Goal: Use online tool/utility: Utilize a website feature to perform a specific function

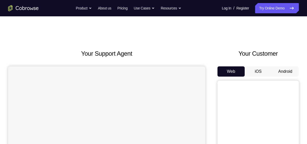
click at [281, 67] on button "Android" at bounding box center [285, 71] width 27 height 10
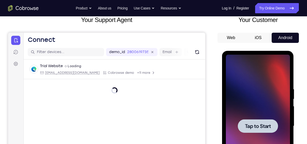
click at [265, 128] on span "Tap to Start" at bounding box center [258, 125] width 26 height 5
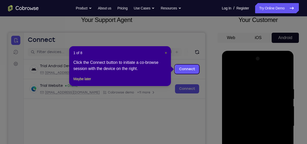
click at [166, 54] on span "×" at bounding box center [166, 53] width 2 height 4
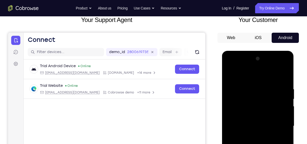
scroll to position [95, 0]
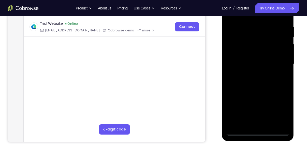
click at [256, 130] on div at bounding box center [258, 64] width 64 height 142
click at [259, 131] on div at bounding box center [258, 64] width 64 height 142
click at [281, 113] on div at bounding box center [258, 64] width 64 height 142
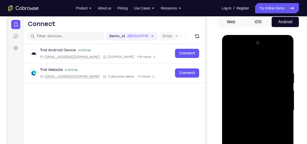
scroll to position [48, 0]
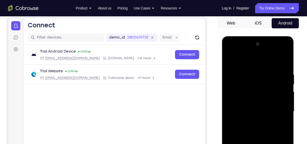
click at [255, 58] on div at bounding box center [258, 111] width 64 height 142
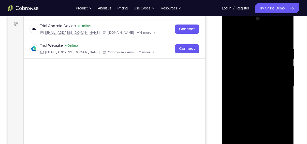
scroll to position [74, 0]
click at [277, 84] on div at bounding box center [258, 85] width 64 height 142
click at [254, 95] on div at bounding box center [258, 85] width 64 height 142
click at [257, 80] on div at bounding box center [258, 85] width 64 height 142
click at [261, 76] on div at bounding box center [258, 85] width 64 height 142
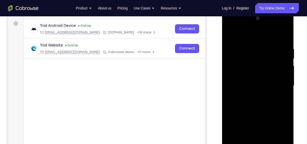
click at [262, 85] on div at bounding box center [258, 85] width 64 height 142
click at [262, 102] on div at bounding box center [258, 85] width 64 height 142
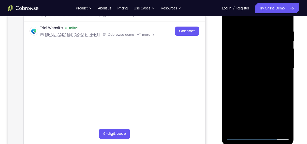
scroll to position [91, 0]
click at [258, 85] on div at bounding box center [258, 68] width 64 height 142
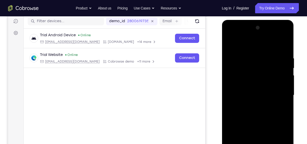
scroll to position [63, 0]
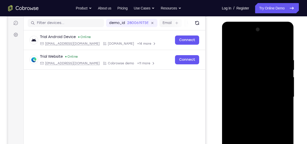
click at [273, 72] on div at bounding box center [258, 96] width 64 height 142
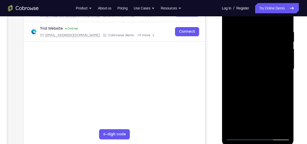
scroll to position [91, 0]
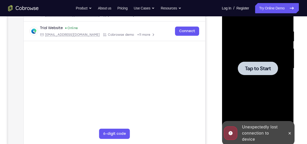
click at [273, 72] on div at bounding box center [258, 67] width 40 height 13
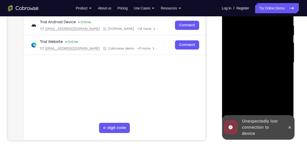
scroll to position [99, 0]
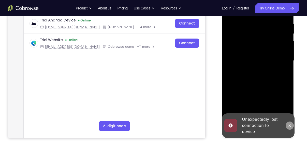
click at [293, 124] on button at bounding box center [290, 125] width 8 height 8
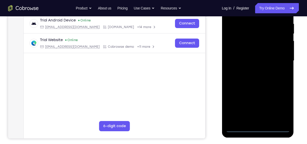
click at [259, 129] on div at bounding box center [258, 60] width 64 height 142
click at [282, 107] on div at bounding box center [258, 60] width 64 height 142
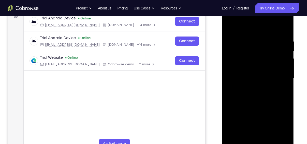
scroll to position [81, 0]
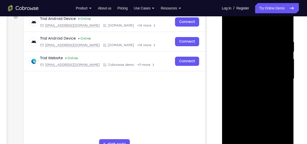
click at [254, 31] on div at bounding box center [258, 78] width 64 height 142
click at [278, 75] on div at bounding box center [258, 78] width 64 height 142
click at [254, 139] on div at bounding box center [258, 78] width 64 height 142
click at [258, 75] on div at bounding box center [258, 78] width 64 height 142
click at [259, 72] on div at bounding box center [258, 78] width 64 height 142
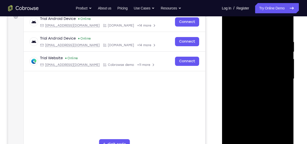
click at [259, 77] on div at bounding box center [258, 78] width 64 height 142
click at [265, 98] on div at bounding box center [258, 78] width 64 height 142
click at [258, 93] on div at bounding box center [258, 78] width 64 height 142
click at [268, 136] on div at bounding box center [258, 78] width 64 height 142
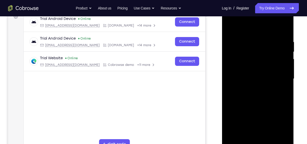
click at [264, 98] on div at bounding box center [258, 78] width 64 height 142
click at [264, 136] on div at bounding box center [258, 78] width 64 height 142
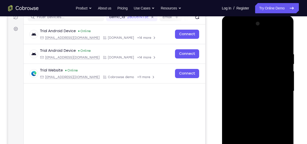
scroll to position [58, 0]
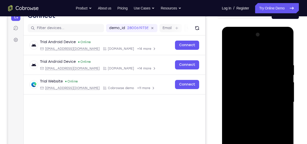
click at [254, 40] on div at bounding box center [258, 102] width 64 height 142
click at [253, 80] on div at bounding box center [258, 102] width 64 height 142
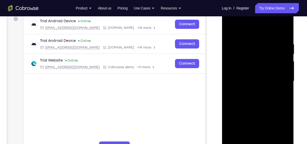
scroll to position [96, 0]
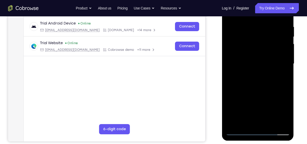
click at [264, 85] on div at bounding box center [258, 63] width 64 height 142
click at [269, 123] on div at bounding box center [258, 63] width 64 height 142
click at [266, 92] on div at bounding box center [258, 63] width 64 height 142
click at [271, 55] on div at bounding box center [258, 63] width 64 height 142
click at [246, 111] on div at bounding box center [258, 63] width 64 height 142
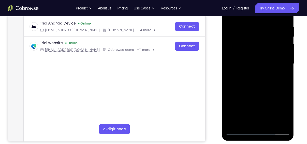
click at [246, 111] on div at bounding box center [258, 63] width 64 height 142
click at [244, 120] on div at bounding box center [258, 63] width 64 height 142
click at [288, 114] on div at bounding box center [258, 63] width 64 height 142
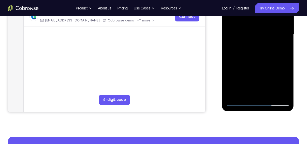
click at [282, 46] on div at bounding box center [258, 34] width 64 height 142
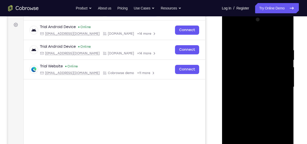
scroll to position [72, 0]
click at [232, 37] on div at bounding box center [258, 87] width 64 height 142
click at [231, 34] on div at bounding box center [258, 87] width 64 height 142
click at [251, 47] on div at bounding box center [258, 87] width 64 height 142
click at [280, 69] on div at bounding box center [258, 87] width 64 height 142
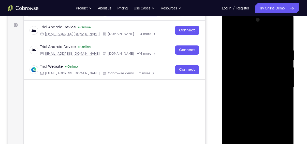
click at [280, 69] on div at bounding box center [258, 87] width 64 height 142
click at [282, 48] on div at bounding box center [258, 87] width 64 height 142
click at [284, 87] on div at bounding box center [258, 87] width 64 height 142
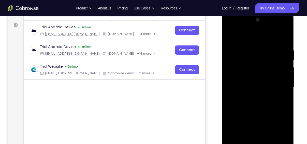
click at [284, 87] on div at bounding box center [258, 87] width 64 height 142
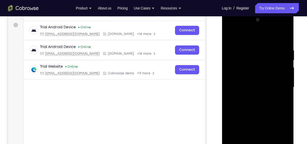
click at [284, 87] on div at bounding box center [258, 87] width 64 height 142
click at [279, 74] on div at bounding box center [258, 87] width 64 height 142
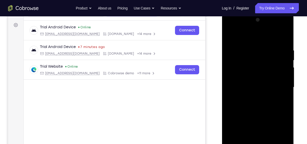
click at [279, 74] on div at bounding box center [258, 87] width 64 height 142
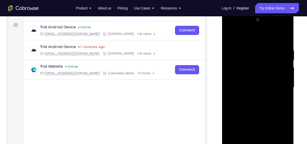
click at [284, 36] on div at bounding box center [258, 87] width 64 height 142
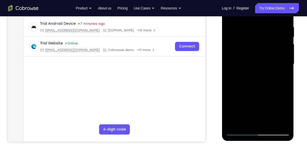
scroll to position [95, 0]
click at [269, 124] on div at bounding box center [258, 64] width 64 height 142
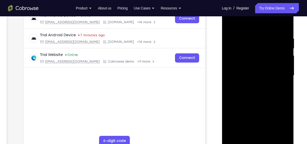
scroll to position [85, 0]
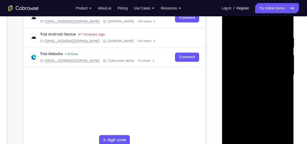
click at [231, 22] on div at bounding box center [258, 74] width 64 height 142
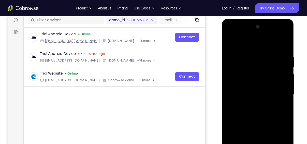
scroll to position [65, 0]
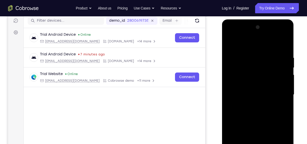
click at [258, 38] on div at bounding box center [258, 94] width 64 height 142
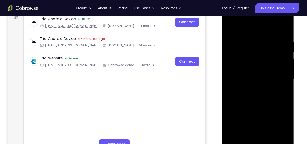
scroll to position [88, 0]
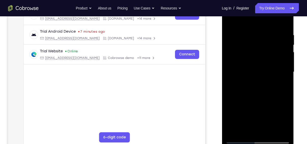
click at [282, 33] on div at bounding box center [258, 72] width 64 height 142
click at [283, 23] on div at bounding box center [258, 72] width 64 height 142
click at [271, 132] on div at bounding box center [258, 72] width 64 height 142
drag, startPoint x: 268, startPoint y: 117, endPoint x: 263, endPoint y: 63, distance: 54.7
click at [263, 63] on div at bounding box center [258, 72] width 64 height 142
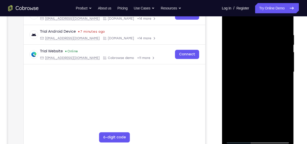
drag, startPoint x: 268, startPoint y: 115, endPoint x: 271, endPoint y: 84, distance: 31.0
click at [271, 84] on div at bounding box center [258, 72] width 64 height 142
click at [268, 105] on div at bounding box center [258, 72] width 64 height 142
click at [232, 22] on div at bounding box center [258, 72] width 64 height 142
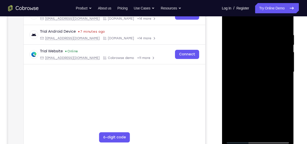
click at [267, 132] on div at bounding box center [258, 72] width 64 height 142
click at [235, 37] on div at bounding box center [258, 72] width 64 height 142
click at [285, 22] on div at bounding box center [258, 72] width 64 height 142
click at [287, 43] on div at bounding box center [258, 72] width 64 height 142
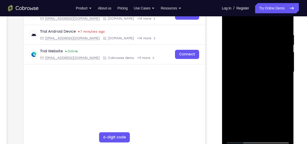
click at [287, 43] on div at bounding box center [258, 72] width 64 height 142
click at [229, 44] on div at bounding box center [258, 72] width 64 height 142
click at [241, 136] on div at bounding box center [258, 72] width 64 height 142
click at [240, 139] on div at bounding box center [258, 72] width 64 height 142
click at [253, 32] on div at bounding box center [258, 72] width 64 height 142
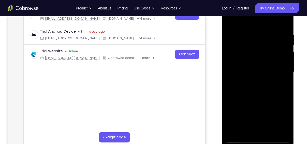
click at [285, 23] on div at bounding box center [258, 72] width 64 height 142
click at [273, 131] on div at bounding box center [258, 72] width 64 height 142
click at [271, 131] on div at bounding box center [258, 72] width 64 height 142
click at [272, 132] on div at bounding box center [258, 72] width 64 height 142
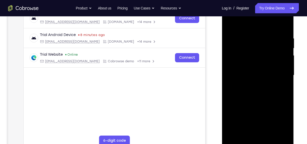
scroll to position [84, 0]
click at [230, 24] on div at bounding box center [258, 75] width 64 height 142
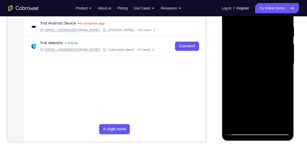
scroll to position [96, 0]
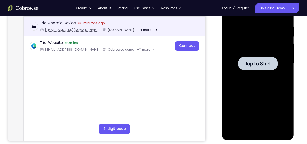
click at [180, 27] on div "Trial Android Device 8 minutes ago [EMAIL_ADDRESS][DOMAIN_NAME] [DOMAIN_NAME] +…" at bounding box center [114, 26] width 169 height 11
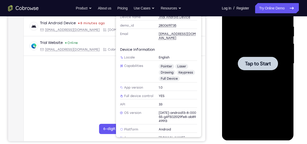
click at [210, 47] on div "Your Support Agent Your Customer Web iOS Android" at bounding box center [153, 47] width 291 height 188
drag, startPoint x: 75, startPoint y: 107, endPoint x: 104, endPoint y: -25, distance: 135.9
click at [75, 107] on main "demo_id 2800619735 2800619735 Email User ID Device ID Device name 6-digit code …" at bounding box center [115, 67] width 182 height 170
